Goal: Task Accomplishment & Management: Use online tool/utility

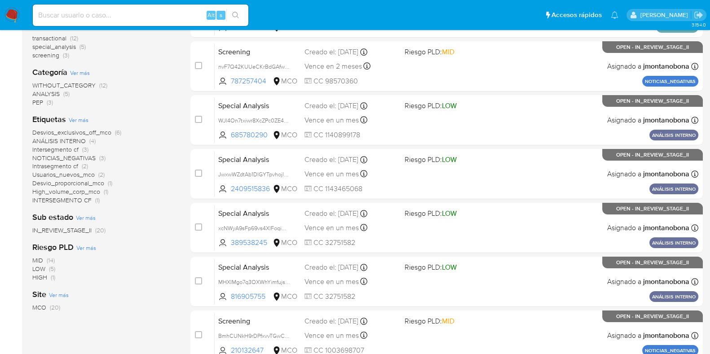
scroll to position [354, 0]
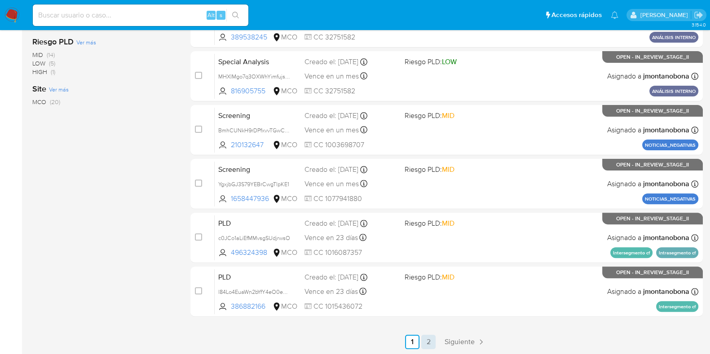
click at [426, 343] on link "2" at bounding box center [428, 342] width 14 height 14
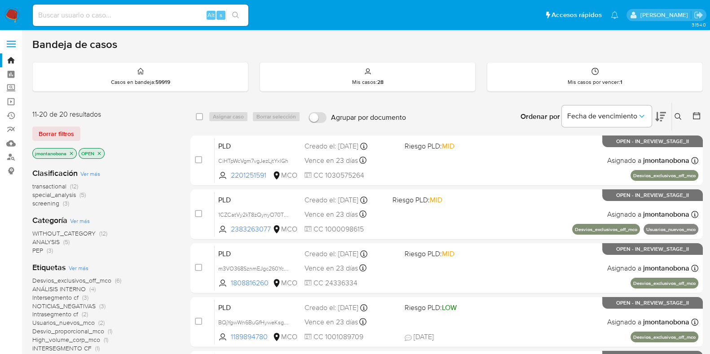
click at [71, 152] on icon "close-filter" at bounding box center [71, 153] width 3 height 3
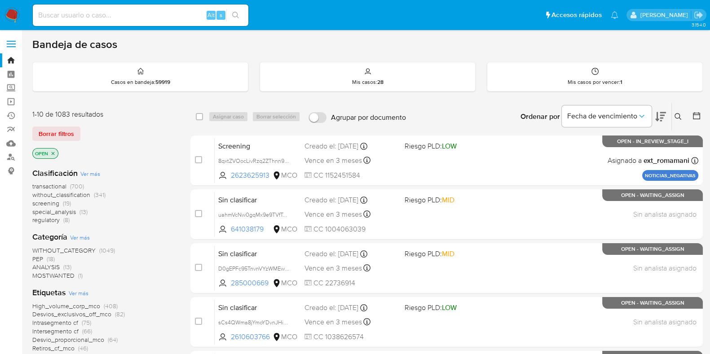
click at [54, 152] on icon "close-filter" at bounding box center [52, 153] width 5 height 5
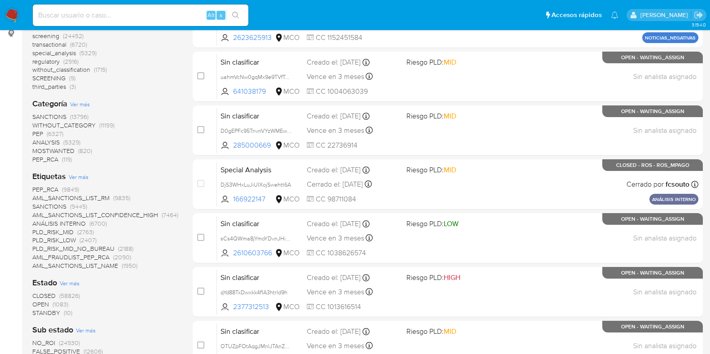
scroll to position [168, 0]
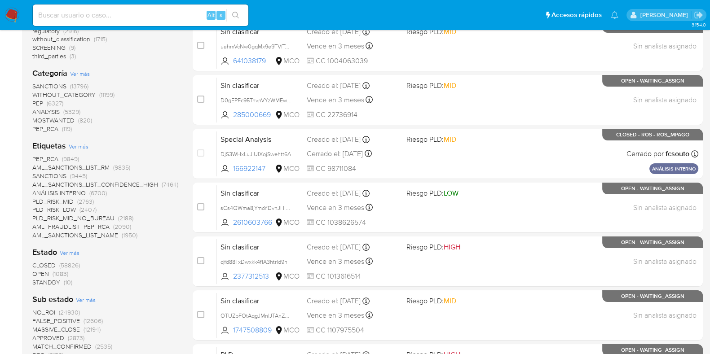
click at [51, 281] on span "STANDBY" at bounding box center [46, 282] width 28 height 9
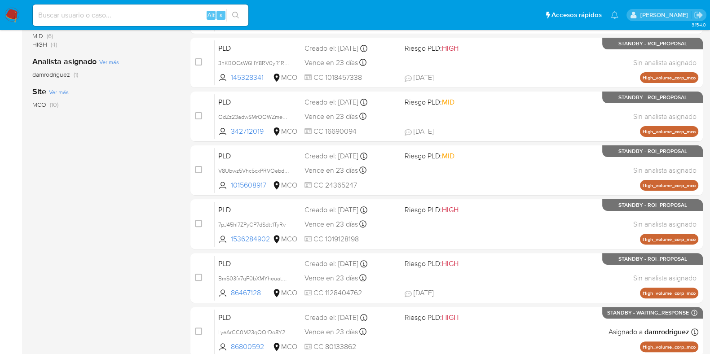
scroll to position [185, 0]
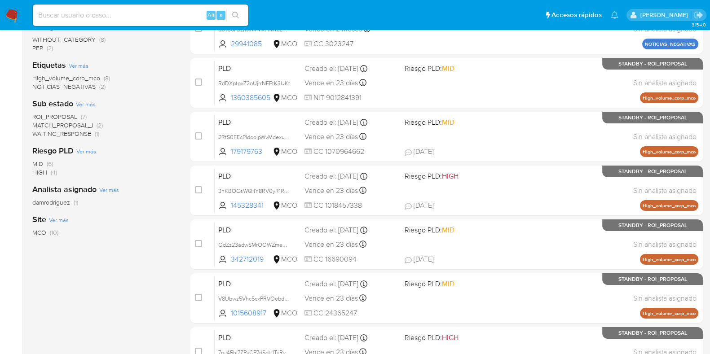
click at [63, 114] on span "ROI_PROPOSAL" at bounding box center [54, 116] width 45 height 9
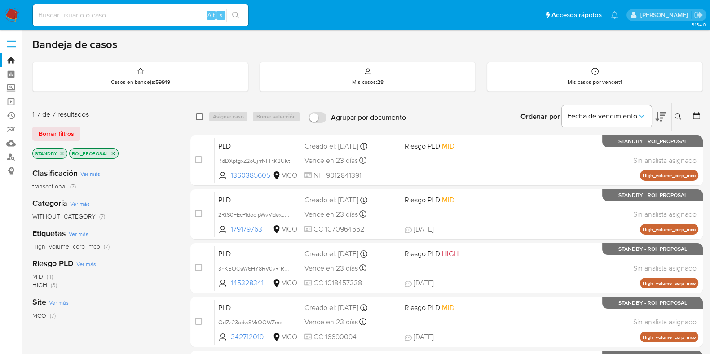
click at [198, 115] on input "checkbox" at bounding box center [199, 116] width 7 height 7
checkbox input "true"
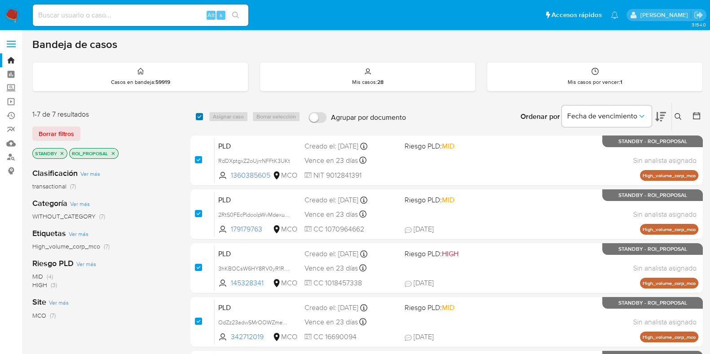
checkbox input "true"
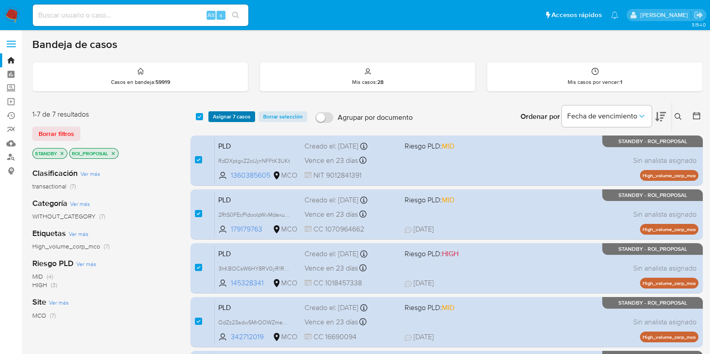
click at [224, 117] on span "Asignar 7 casos" at bounding box center [232, 116] width 38 height 9
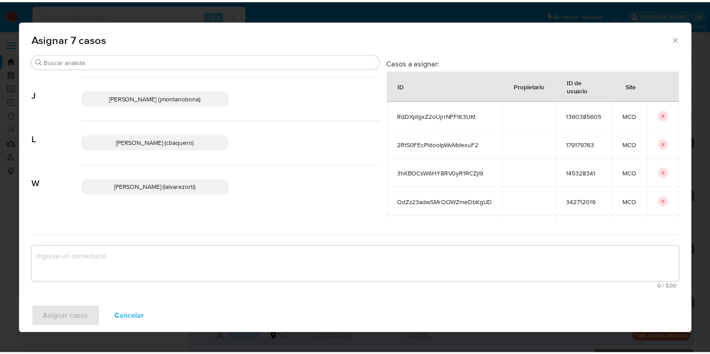
scroll to position [108, 0]
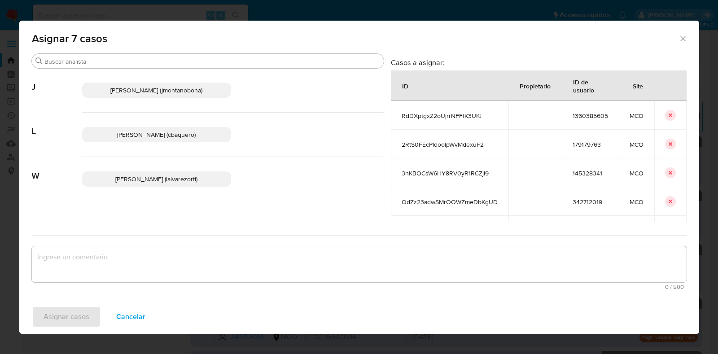
click at [682, 38] on icon "Cerrar ventana" at bounding box center [683, 38] width 9 height 9
